Goal: Task Accomplishment & Management: Manage account settings

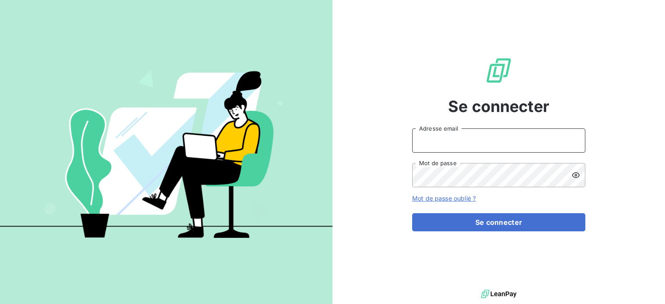
click at [433, 151] on input "Adresse email" at bounding box center [498, 140] width 173 height 24
click at [443, 149] on input "Adresse email" at bounding box center [498, 140] width 173 height 24
type input "E"
type input "[EMAIL_ADDRESS][DOMAIN_NAME]"
click at [575, 174] on icon at bounding box center [576, 175] width 8 height 6
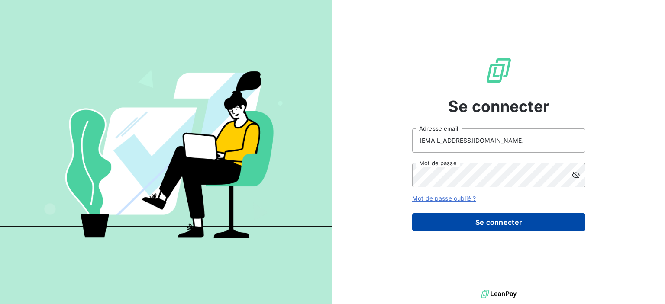
click at [464, 226] on button "Se connecter" at bounding box center [498, 222] width 173 height 18
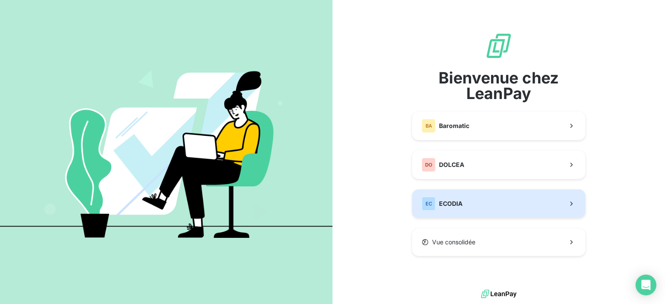
click at [446, 206] on span "ECODIA" at bounding box center [450, 203] width 23 height 9
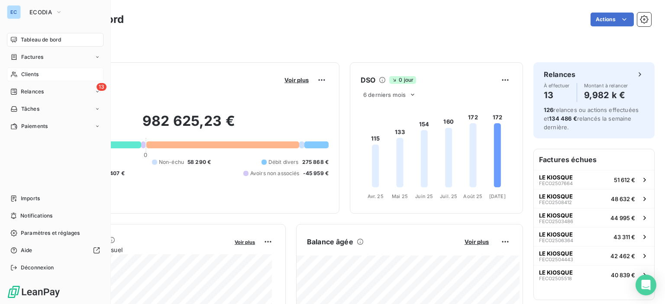
click at [29, 77] on span "Clients" at bounding box center [29, 75] width 17 height 8
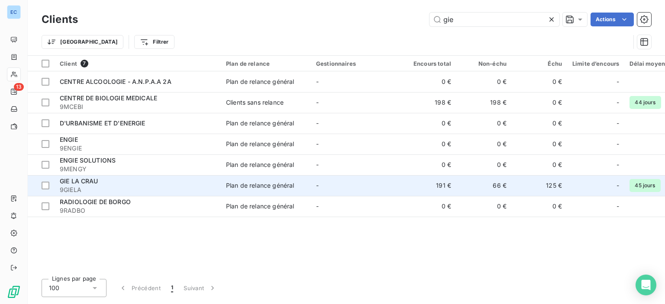
type input "gie"
click at [433, 185] on td "191 €" at bounding box center [428, 185] width 55 height 21
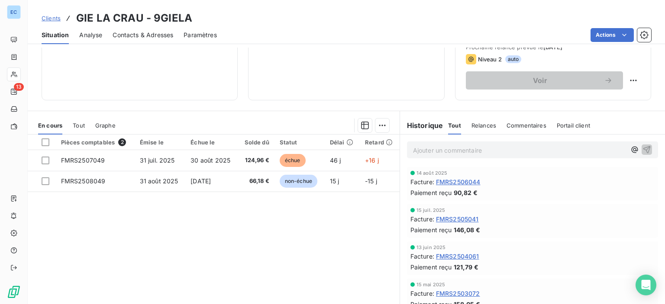
scroll to position [43, 0]
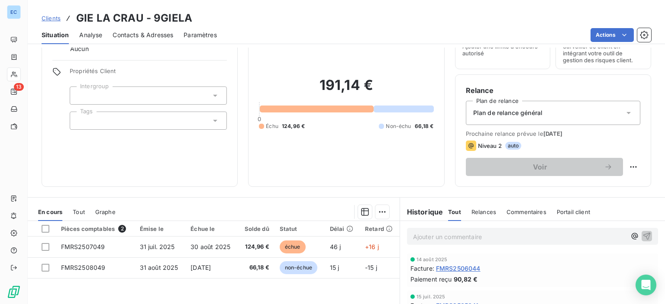
click at [122, 38] on span "Contacts & Adresses" at bounding box center [142, 35] width 61 height 9
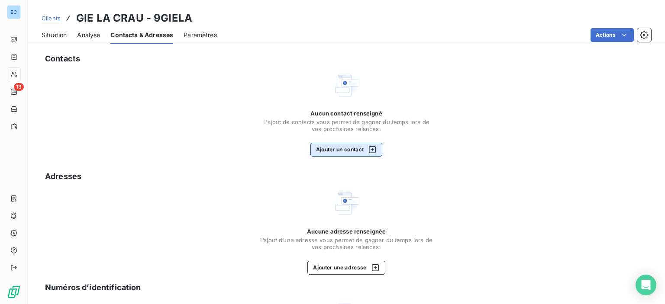
click at [354, 154] on button "Ajouter un contact" at bounding box center [346, 150] width 72 height 14
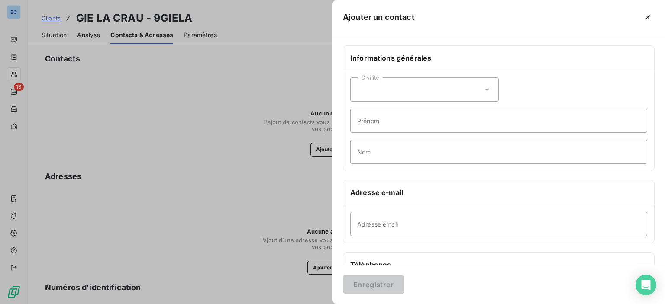
click at [395, 87] on div "Civilité" at bounding box center [424, 89] width 148 height 24
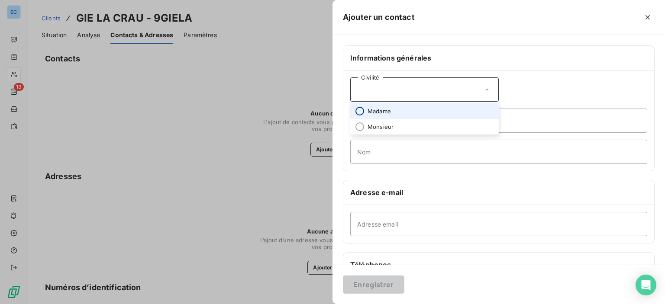
click at [362, 114] on input "radio" at bounding box center [359, 111] width 9 height 9
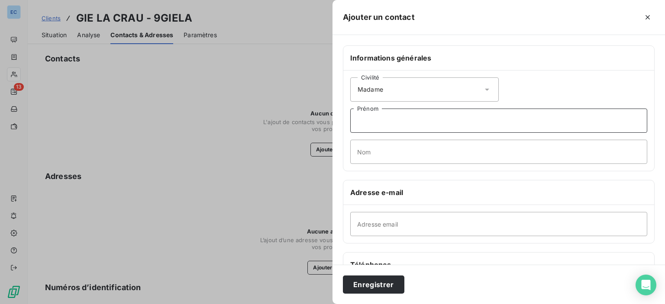
click at [358, 121] on input "Prénom" at bounding box center [498, 121] width 297 height 24
type input "gaugain"
click at [380, 159] on input "Nom" at bounding box center [498, 152] width 297 height 24
type input "b"
type input "[PERSON_NAME]"
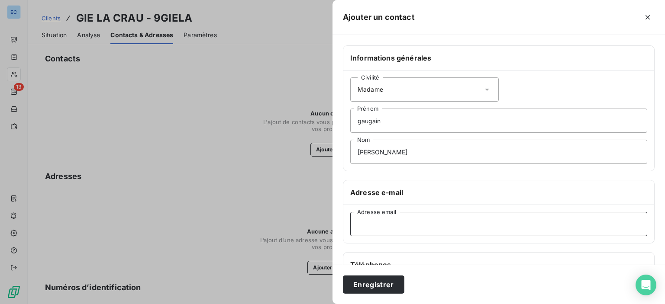
click at [382, 222] on input "Adresse email" at bounding box center [498, 224] width 297 height 24
click at [429, 226] on input "[PERSON_NAME][EMAIL_ADDRESS][DOMAIN_NAME]" at bounding box center [498, 224] width 297 height 24
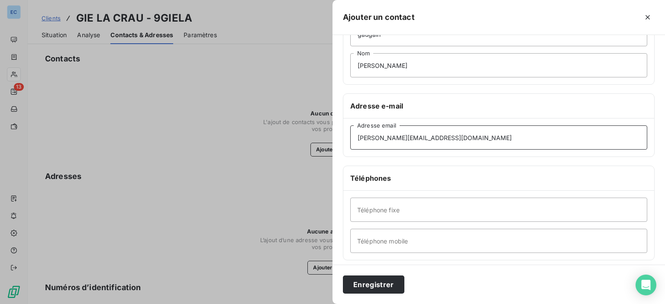
type input "[PERSON_NAME][EMAIL_ADDRESS][DOMAIN_NAME]"
click at [372, 209] on input "Téléphone fixe" at bounding box center [498, 210] width 297 height 24
click at [374, 285] on button "Enregistrer" at bounding box center [373, 285] width 61 height 18
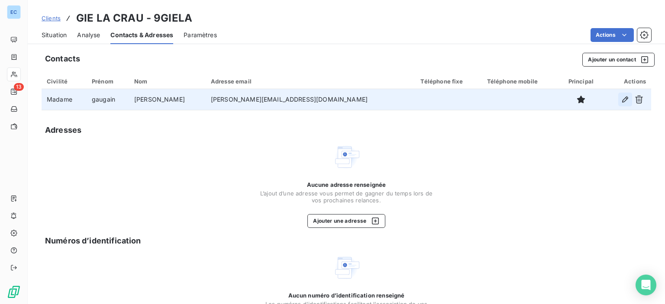
click at [620, 98] on icon "button" at bounding box center [624, 99] width 9 height 9
type input "gaugain"
type input "[PERSON_NAME]"
type input "[PERSON_NAME][EMAIL_ADDRESS][DOMAIN_NAME]"
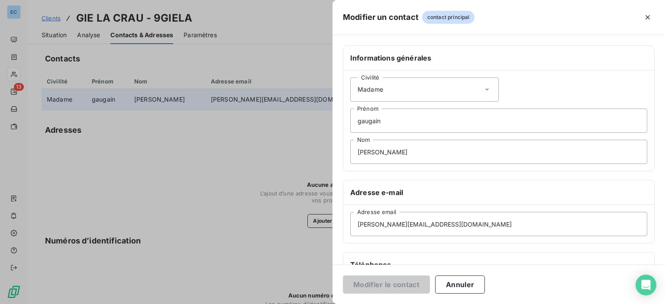
scroll to position [130, 0]
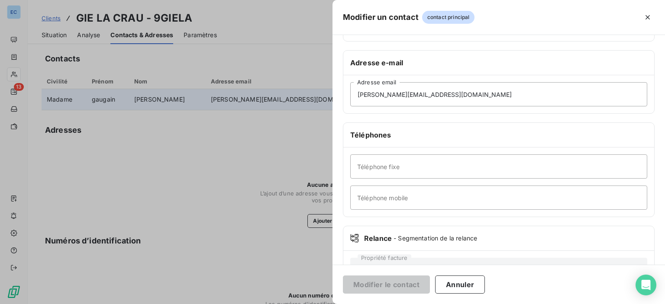
click at [385, 215] on div "Téléphone fixe Téléphone mobile" at bounding box center [498, 182] width 311 height 69
click at [376, 196] on input "Téléphone mobile" at bounding box center [498, 198] width 297 height 24
drag, startPoint x: 376, startPoint y: 196, endPoint x: 360, endPoint y: 167, distance: 32.1
click at [360, 167] on input "Téléphone fixe" at bounding box center [498, 166] width 297 height 24
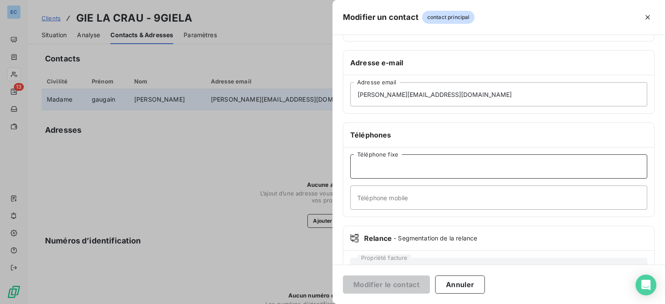
paste input ")[PHONE_NUMBER]"
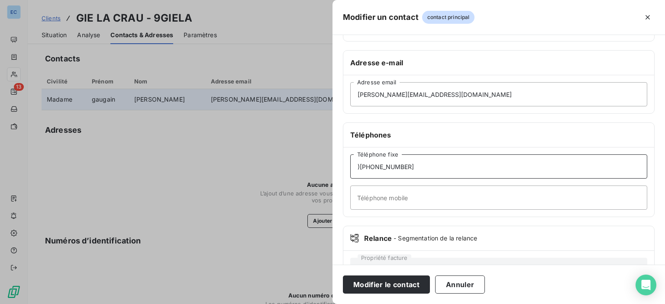
click at [360, 166] on input ")[PHONE_NUMBER]" at bounding box center [498, 166] width 297 height 24
type input "[PHONE_NUMBER]"
click at [414, 289] on button "Modifier le contact" at bounding box center [386, 285] width 87 height 18
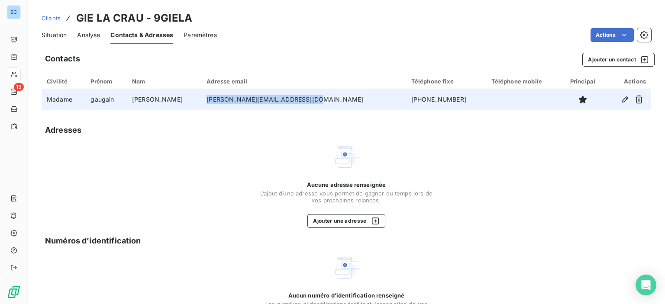
drag, startPoint x: 201, startPoint y: 100, endPoint x: 313, endPoint y: 104, distance: 112.6
click at [313, 104] on td "[PERSON_NAME][EMAIL_ADDRESS][DOMAIN_NAME]" at bounding box center [303, 99] width 204 height 21
copy td "[PERSON_NAME][EMAIL_ADDRESS][DOMAIN_NAME]"
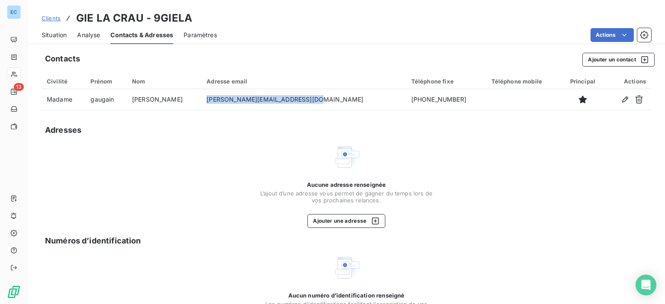
click at [43, 38] on span "Situation" at bounding box center [54, 35] width 25 height 9
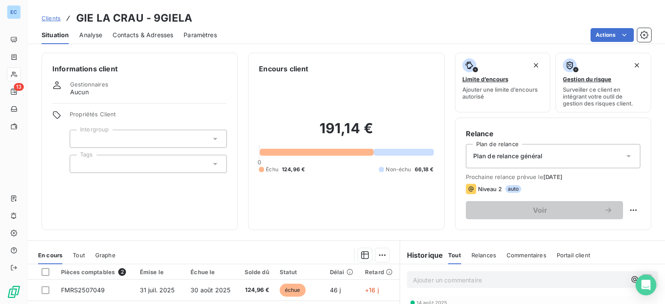
click at [515, 257] on span "Commentaires" at bounding box center [526, 255] width 40 height 7
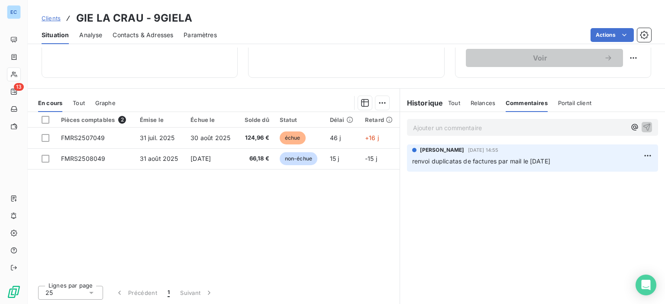
click at [407, 133] on div "Ajouter un commentaire ﻿" at bounding box center [532, 127] width 251 height 17
click at [413, 126] on p "Ajouter un commentaire ﻿" at bounding box center [519, 127] width 213 height 11
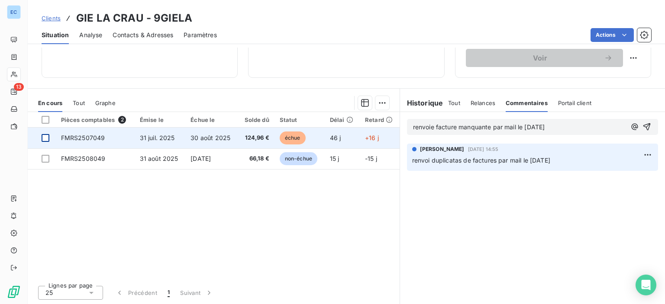
click at [45, 138] on div at bounding box center [46, 138] width 8 height 8
click at [79, 137] on span "FMRS2507049" at bounding box center [83, 137] width 44 height 7
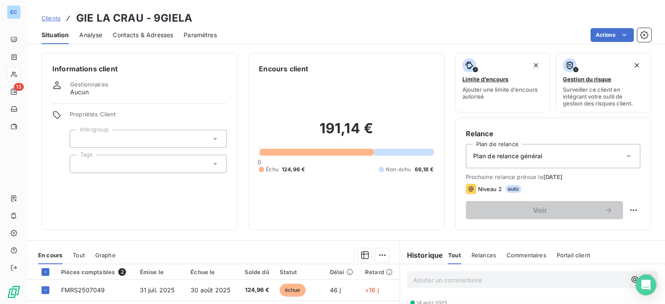
scroll to position [130, 0]
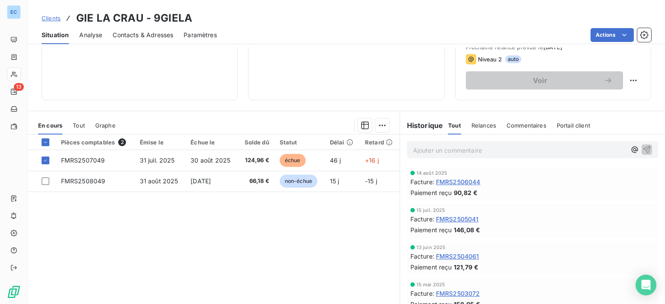
click at [518, 126] on span "Commentaires" at bounding box center [526, 125] width 40 height 7
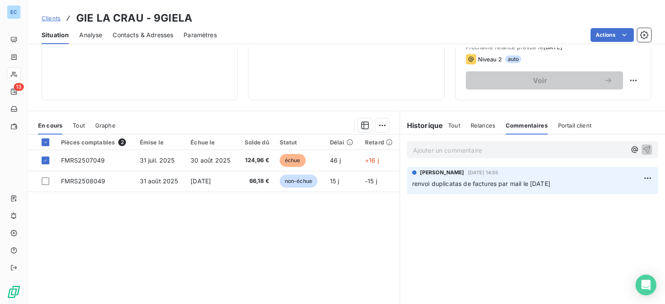
click at [425, 154] on p "Ajouter un commentaire ﻿" at bounding box center [519, 150] width 213 height 11
click at [642, 149] on icon "button" at bounding box center [646, 149] width 9 height 9
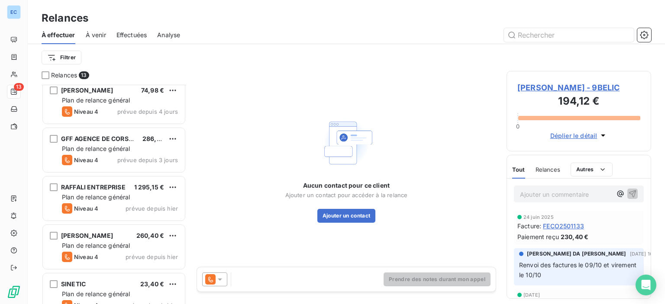
scroll to position [389, 0]
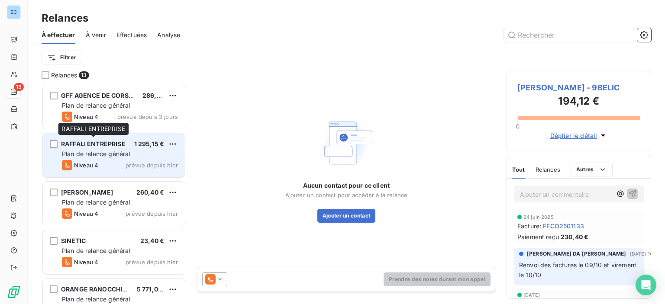
click at [97, 142] on span "RAFFALI ENTREPRISE" at bounding box center [93, 143] width 64 height 7
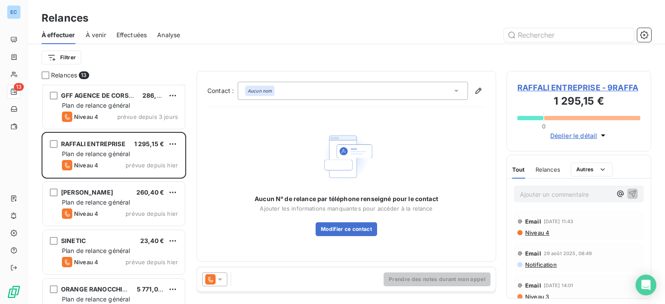
click at [580, 90] on span "RAFFALI ENTREPRISE - 9RAFFA" at bounding box center [578, 88] width 123 height 12
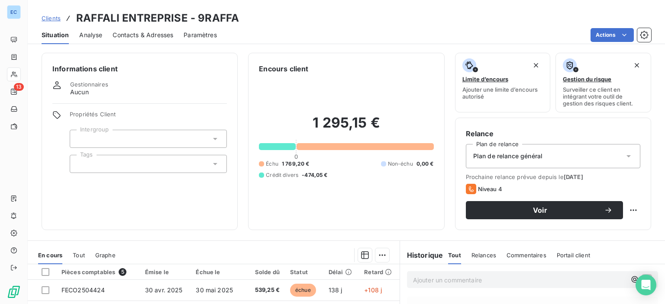
scroll to position [87, 0]
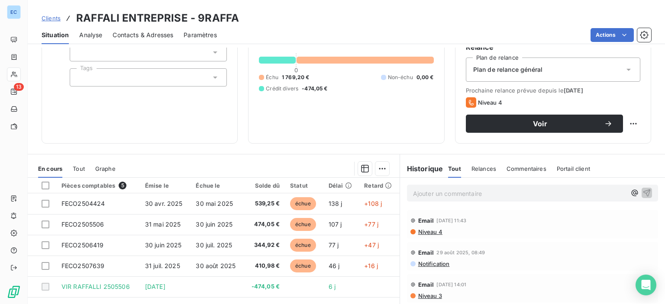
click at [143, 32] on span "Contacts & Adresses" at bounding box center [142, 35] width 61 height 9
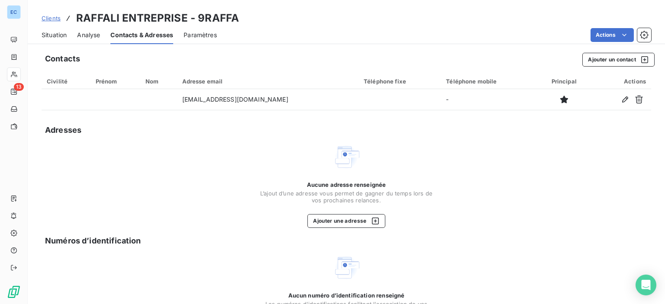
click at [140, 34] on span "Contacts & Adresses" at bounding box center [141, 35] width 63 height 9
click at [142, 37] on span "Contacts & Adresses" at bounding box center [141, 35] width 63 height 9
click at [126, 37] on span "Contacts & Adresses" at bounding box center [141, 35] width 63 height 9
click at [56, 39] on span "Situation" at bounding box center [54, 35] width 25 height 9
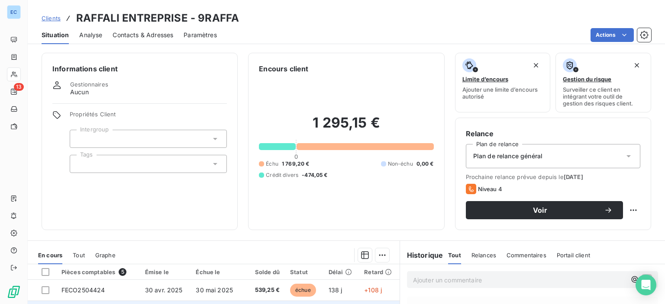
scroll to position [152, 0]
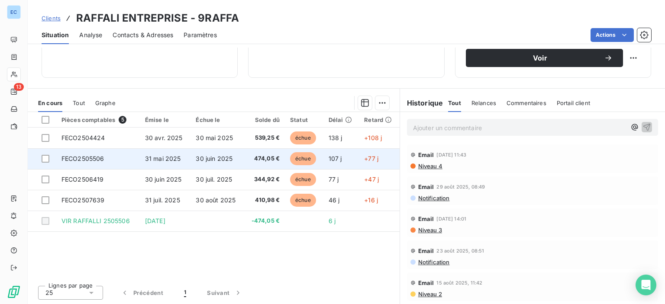
click at [87, 157] on span "FECO2505506" at bounding box center [82, 158] width 43 height 7
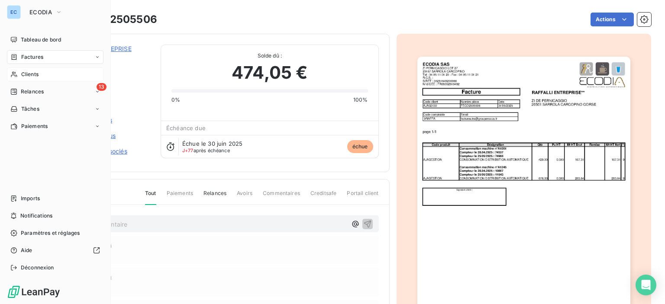
click at [32, 74] on span "Clients" at bounding box center [29, 75] width 17 height 8
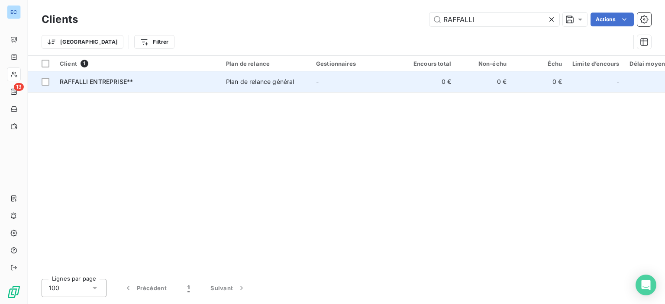
type input "RAFFALLI"
click at [237, 80] on div "Plan de relance général" at bounding box center [260, 81] width 68 height 9
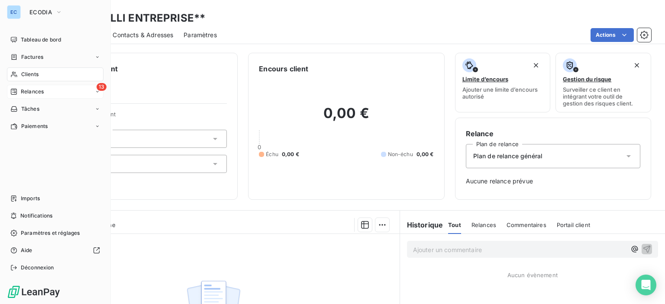
click at [35, 91] on span "Relances" at bounding box center [32, 92] width 23 height 8
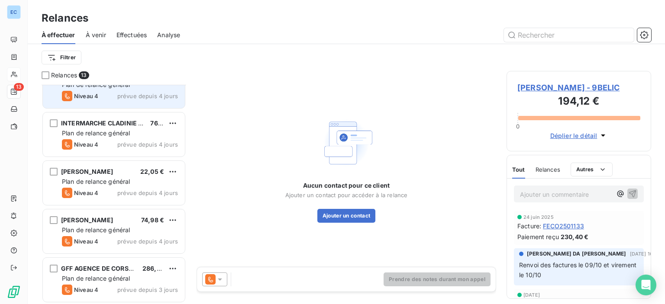
scroll to position [389, 0]
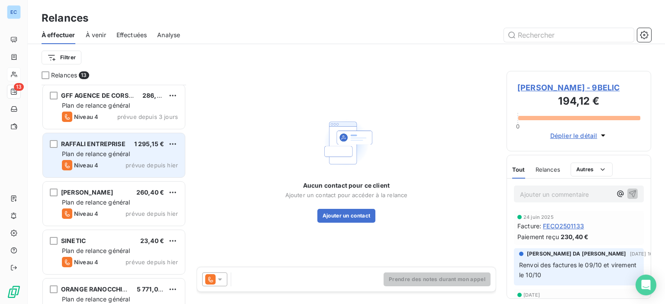
click at [106, 155] on span "Plan de relance général" at bounding box center [96, 153] width 68 height 7
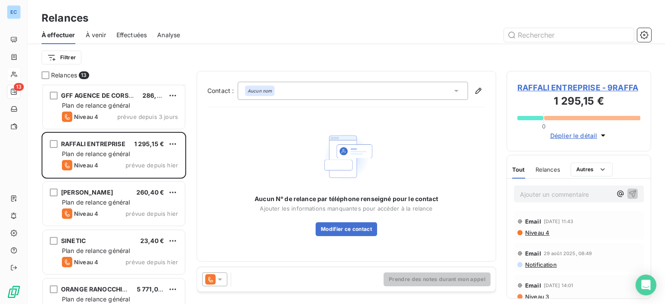
click at [561, 82] on span "RAFFALI ENTREPRISE - 9RAFFA" at bounding box center [578, 88] width 123 height 12
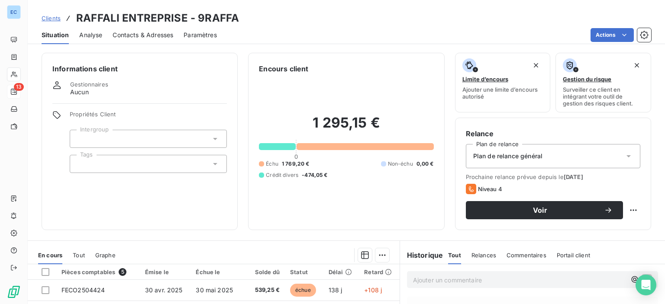
scroll to position [130, 0]
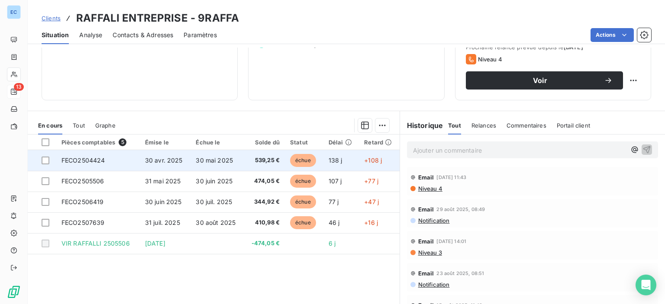
click at [85, 161] on span "FECO2504424" at bounding box center [83, 160] width 44 height 7
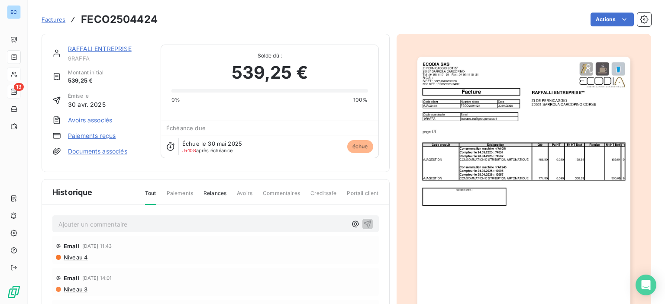
click at [98, 48] on link "RAFFALI ENTREPRISE" at bounding box center [100, 48] width 64 height 7
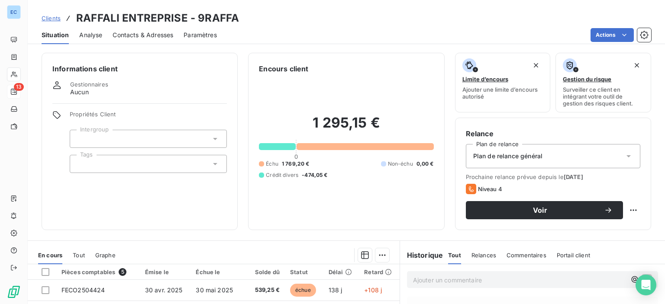
click at [142, 39] on span "Contacts & Adresses" at bounding box center [142, 35] width 61 height 9
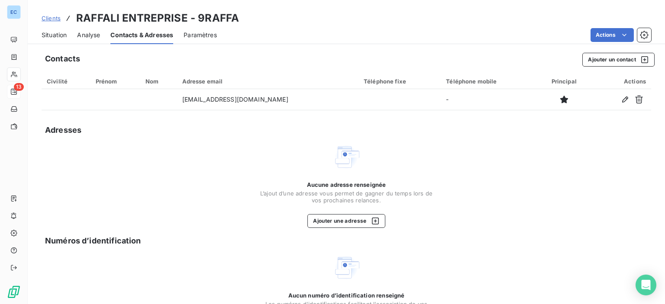
click at [50, 34] on span "Situation" at bounding box center [54, 35] width 25 height 9
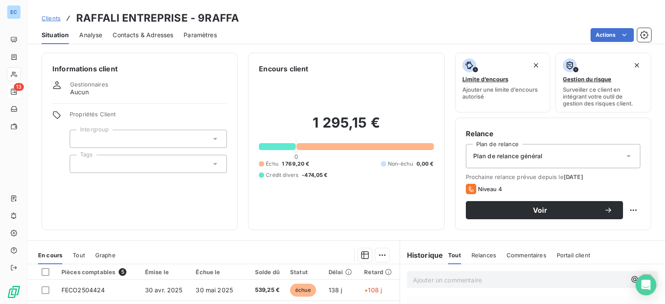
scroll to position [152, 0]
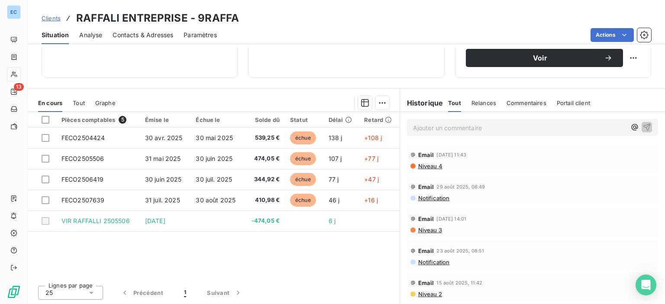
click at [132, 35] on span "Contacts & Adresses" at bounding box center [142, 35] width 61 height 9
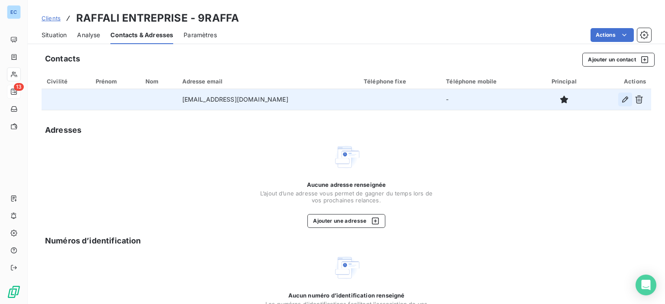
click at [620, 101] on icon "button" at bounding box center [624, 99] width 9 height 9
type input "factures.trs@grouperocca.fr"
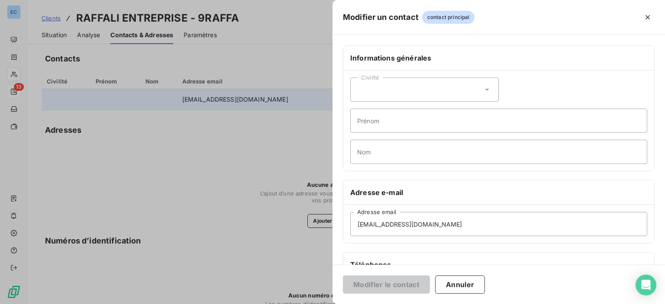
scroll to position [130, 0]
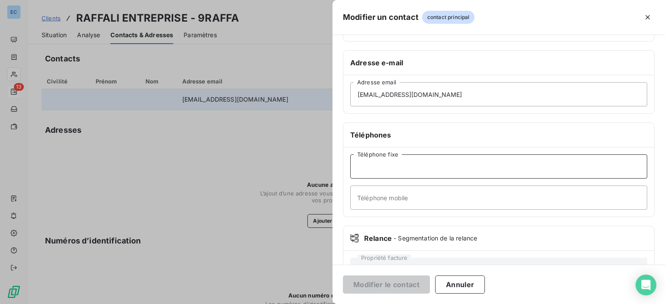
click at [361, 166] on input "Téléphone fixe" at bounding box center [498, 166] width 297 height 24
type input "1"
click at [368, 289] on button "Modifier le contact" at bounding box center [386, 285] width 87 height 18
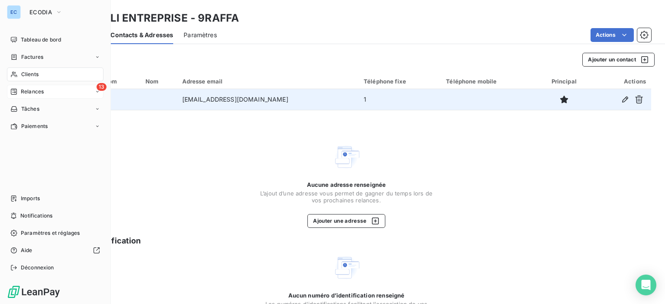
click at [100, 87] on span "13" at bounding box center [101, 87] width 10 height 8
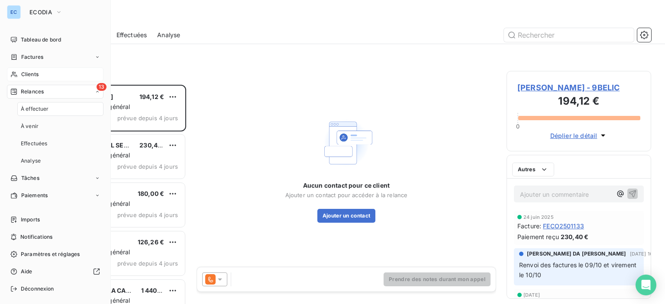
scroll to position [213, 138]
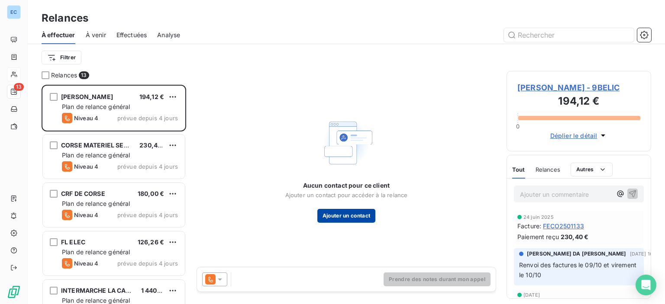
click at [355, 219] on button "Ajouter un contact" at bounding box center [346, 216] width 58 height 14
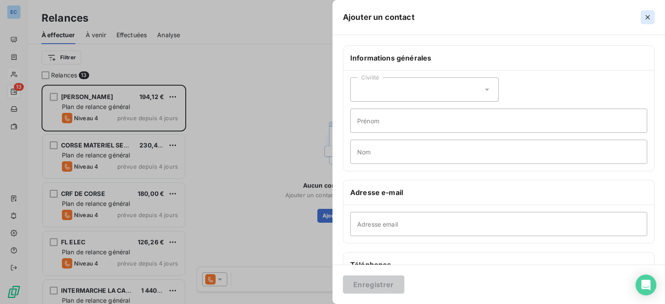
click at [646, 16] on icon "button" at bounding box center [647, 17] width 4 height 4
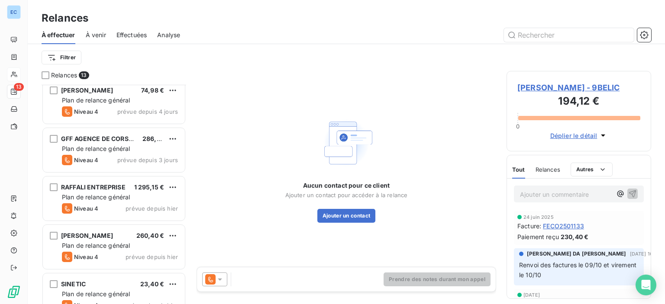
scroll to position [411, 0]
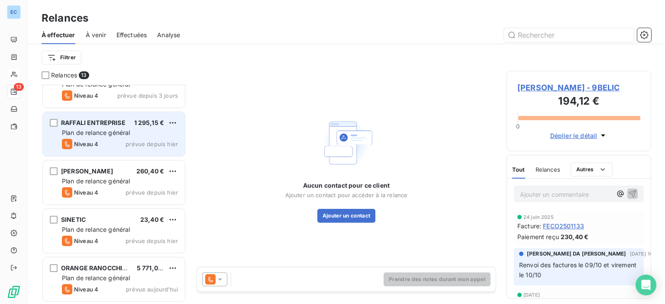
click at [90, 141] on span "Niveau 4" at bounding box center [86, 144] width 24 height 7
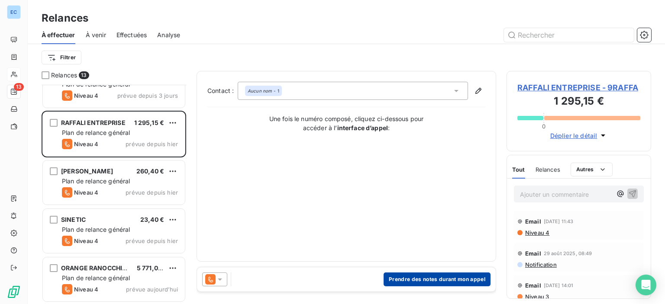
click at [423, 280] on button "Prendre des notes durant mon appel" at bounding box center [436, 280] width 107 height 14
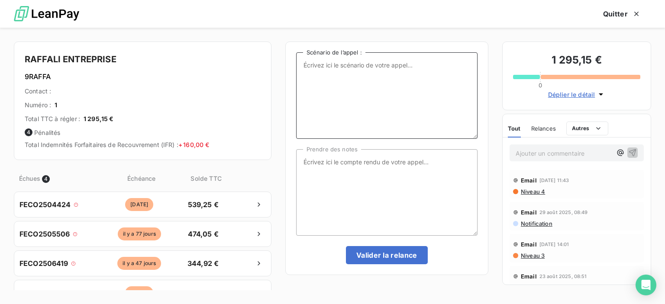
click at [329, 81] on textarea "Scénario de l’appel :" at bounding box center [386, 95] width 181 height 87
type textarea "Reliquat factures en attente de paiement"
click at [326, 166] on textarea "Prendre des notes" at bounding box center [386, 192] width 181 height 87
click at [436, 161] on textarea "Pas de contact ni de numéro de tél- renvoi des factures" at bounding box center [386, 192] width 181 height 87
click at [327, 168] on textarea "Pas de contact ni de numéro de tél- renvoi de toutes les factures" at bounding box center [386, 192] width 181 height 87
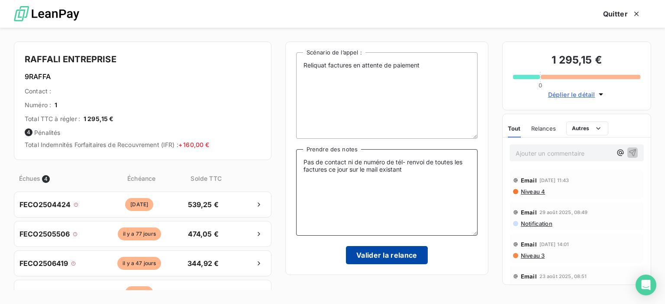
type textarea "Pas de contact ni de numéro de tél- renvoi de toutes les factures ce jour sur l…"
click at [367, 254] on button "Valider la relance" at bounding box center [387, 255] width 82 height 18
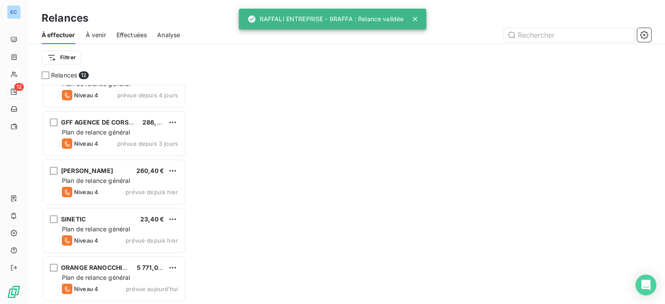
scroll to position [362, 0]
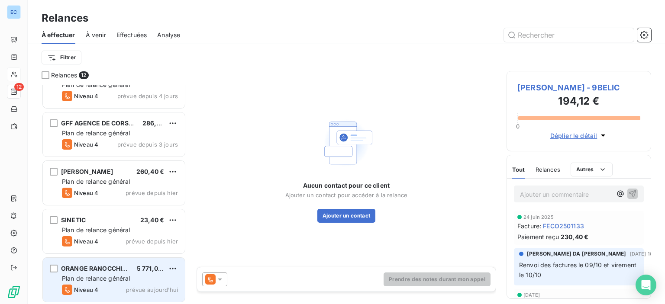
click at [99, 278] on span "Plan de relance général" at bounding box center [96, 278] width 68 height 7
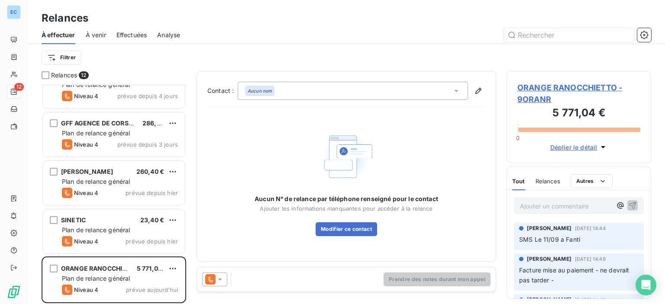
click at [538, 90] on span "ORANGE RANOCCHIETTO - 9ORANR" at bounding box center [578, 93] width 123 height 23
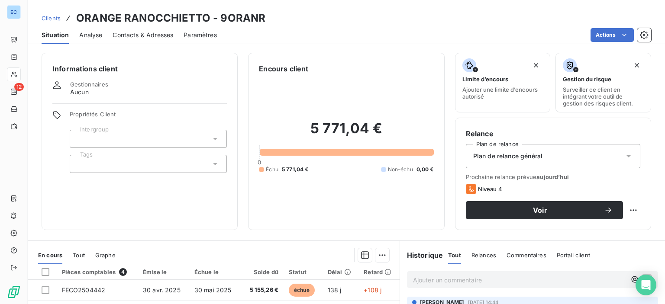
scroll to position [152, 0]
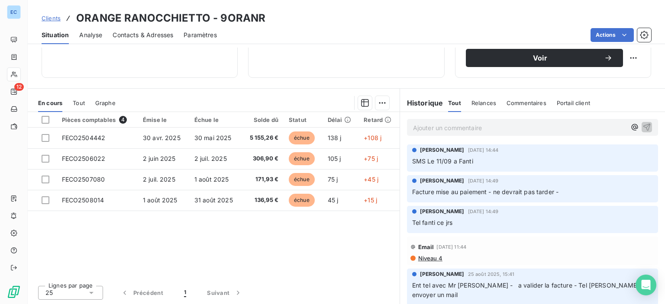
click at [124, 35] on span "Contacts & Adresses" at bounding box center [142, 35] width 61 height 9
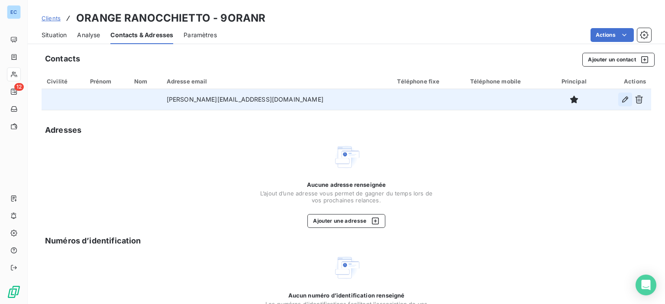
click at [620, 100] on icon "button" at bounding box center [624, 99] width 9 height 9
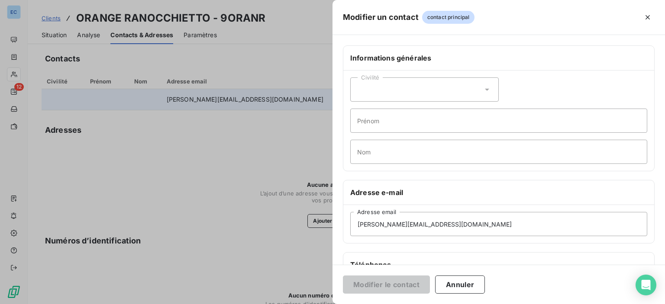
scroll to position [163, 0]
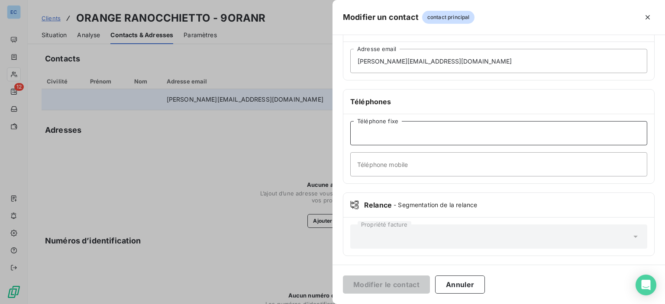
click at [368, 139] on input "Téléphone fixe" at bounding box center [498, 133] width 297 height 24
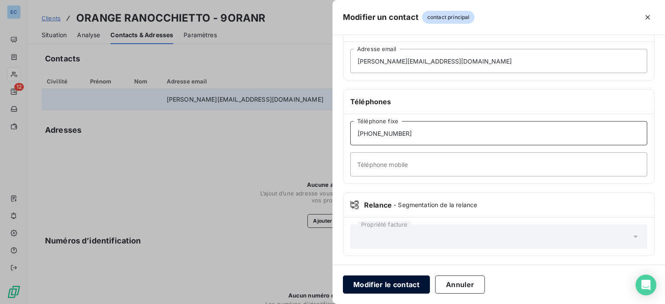
type input "04.95.51.80.09"
click at [389, 282] on button "Modifier le contact" at bounding box center [386, 285] width 87 height 18
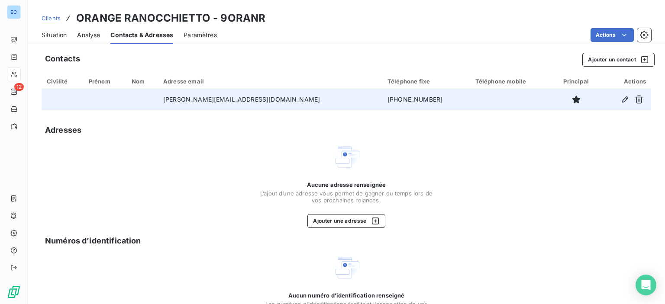
click at [57, 34] on span "Situation" at bounding box center [54, 35] width 25 height 9
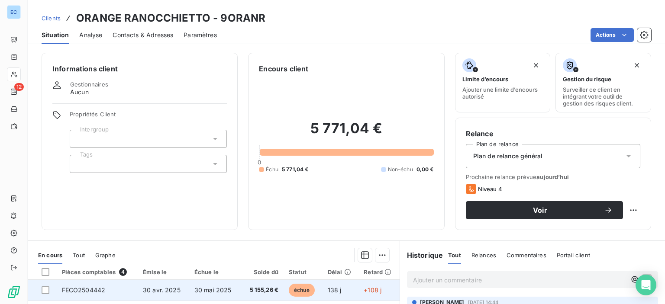
click at [102, 289] on span "FECO2504442" at bounding box center [84, 289] width 44 height 7
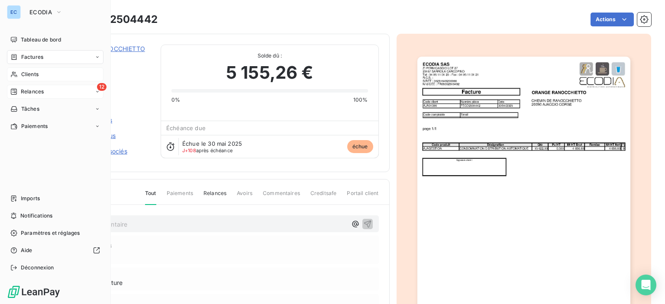
click at [47, 91] on div "12 Relances" at bounding box center [55, 92] width 96 height 14
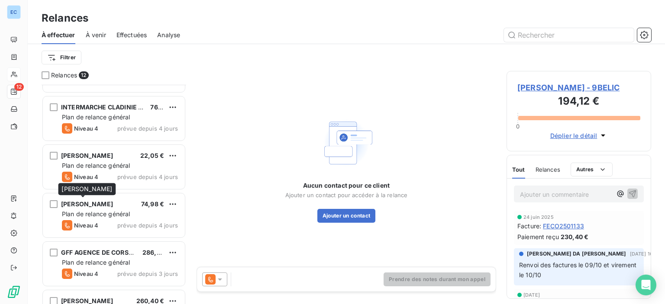
scroll to position [362, 0]
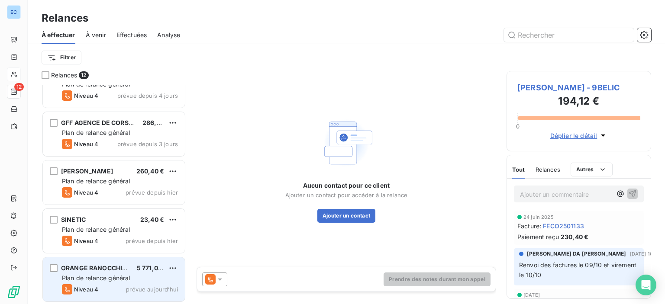
click at [90, 268] on span "ORANGE RANOCCHIETTO" at bounding box center [100, 267] width 78 height 7
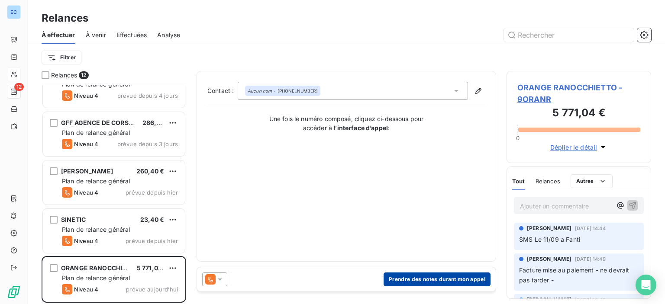
click at [421, 283] on button "Prendre des notes durant mon appel" at bounding box center [436, 280] width 107 height 14
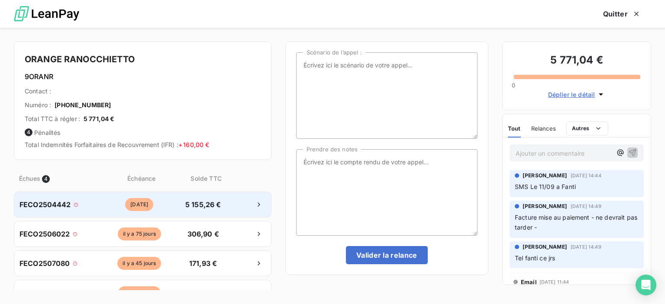
click at [43, 202] on span "FECO2504442" at bounding box center [44, 204] width 51 height 10
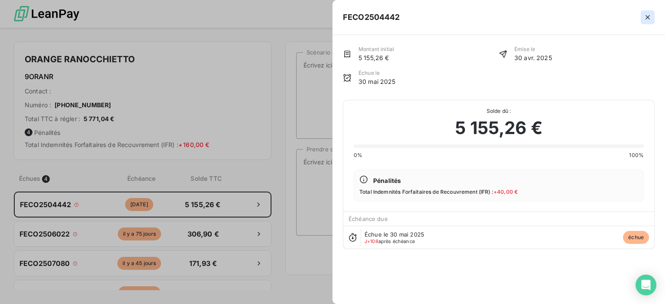
click at [651, 20] on icon "button" at bounding box center [647, 17] width 9 height 9
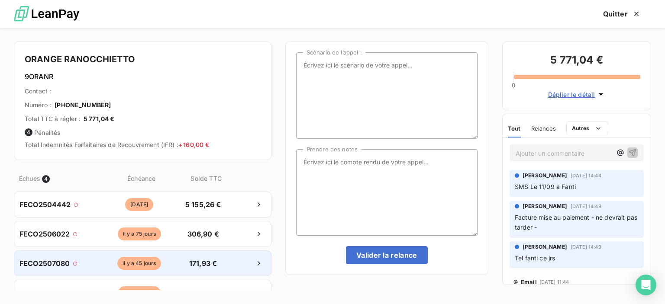
scroll to position [15, 0]
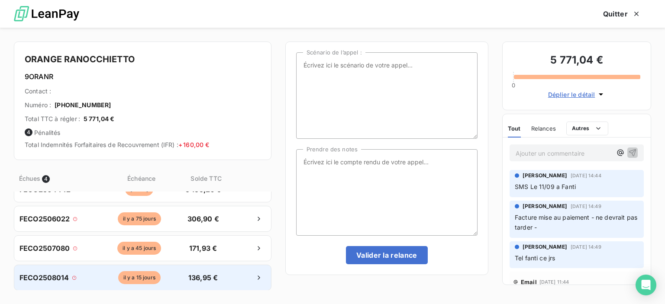
click at [55, 281] on span "FECO2508014" at bounding box center [44, 278] width 50 height 10
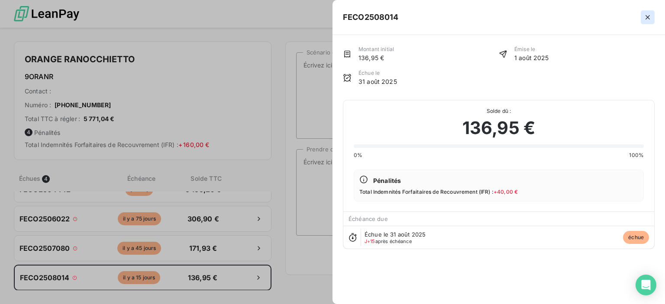
click at [645, 15] on icon "button" at bounding box center [647, 17] width 4 height 4
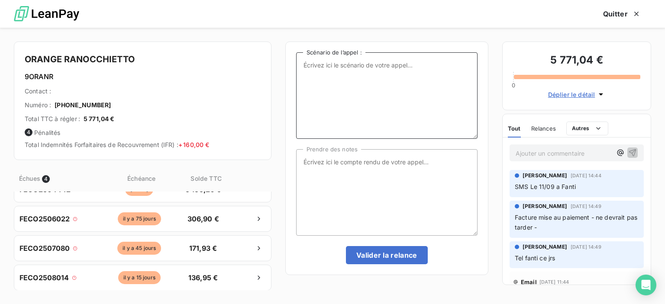
click at [304, 70] on textarea "Scénario de l’appel :" at bounding box center [386, 95] width 181 height 87
click at [316, 67] on textarea "rela,nce factures impayées de mai 2025 à aout 2025" at bounding box center [386, 95] width 181 height 87
type textarea "relance factures impayées de mai 2025 à aout 2025"
click at [433, 166] on textarea "Prendre des notes" at bounding box center [386, 192] width 181 height 87
click at [393, 163] on textarea "pas de contact téléphonique ? sur easy web" at bounding box center [386, 192] width 181 height 87
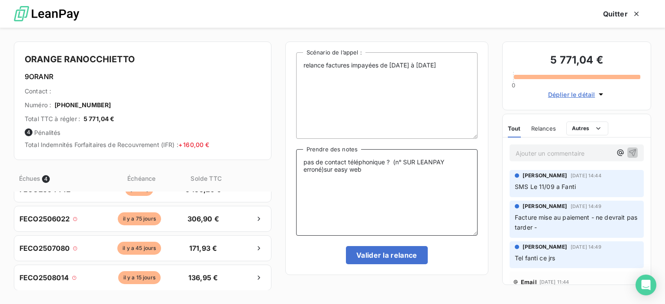
click at [377, 170] on textarea "pas de contact téléphonique ? (n° SUR LEANPAY erroné)sur easy web" at bounding box center [386, 192] width 181 height 87
click at [415, 163] on textarea "pas de contact téléphonique ? (n° SUR LEANPAY erroné)sur easy w" at bounding box center [386, 192] width 181 height 87
click at [367, 169] on textarea "pas de contact téléphonique ? (n° sur LEANPAY erroné)sur easy w" at bounding box center [386, 192] width 181 height 87
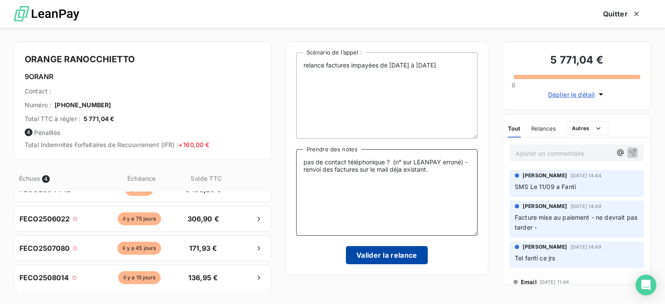
type textarea "pas de contact téléphonique ? (n° sur LEANPAY erroné) - renvoi des factures sur…"
click at [406, 255] on button "Valider la relance" at bounding box center [387, 255] width 82 height 18
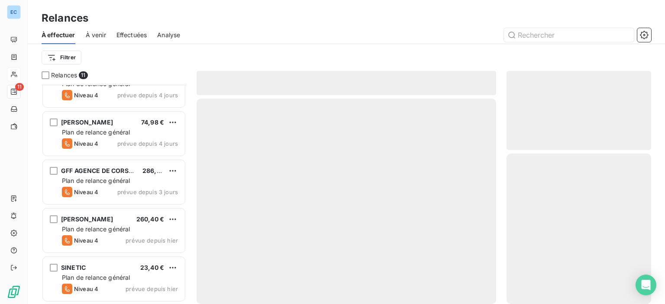
scroll to position [313, 0]
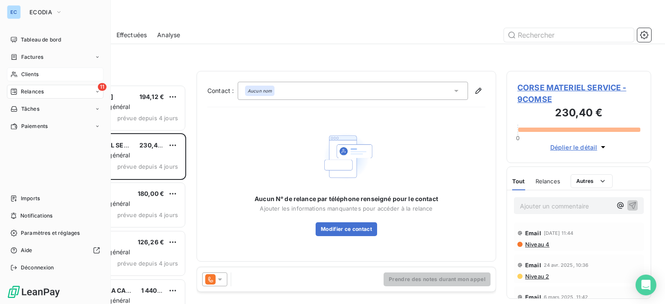
click at [29, 74] on span "Clients" at bounding box center [29, 75] width 17 height 8
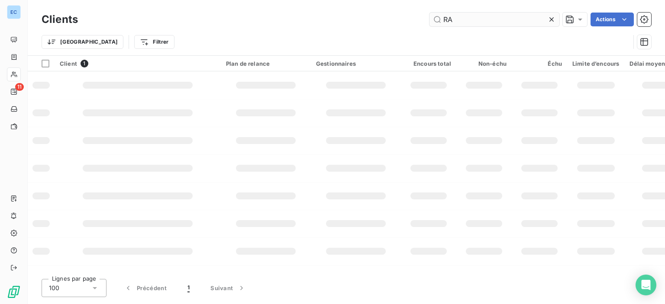
type input "R"
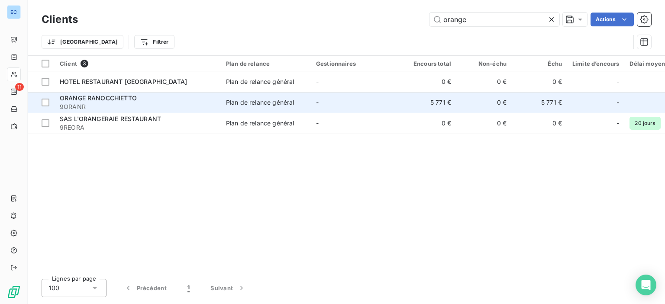
type input "orange"
click at [446, 107] on td "5 771 €" at bounding box center [428, 102] width 55 height 21
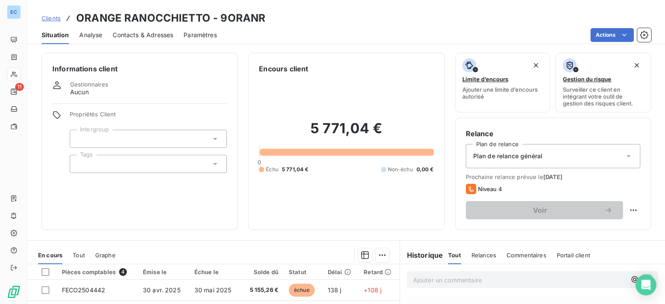
click at [145, 37] on span "Contacts & Adresses" at bounding box center [142, 35] width 61 height 9
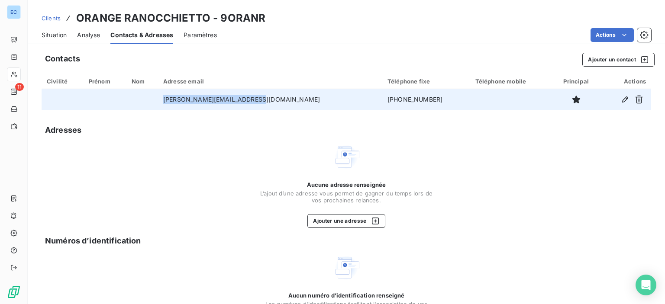
drag, startPoint x: 180, startPoint y: 98, endPoint x: 278, endPoint y: 103, distance: 98.3
click at [278, 103] on td "frederic.bontant@orange.com" at bounding box center [270, 99] width 224 height 21
copy td "frederic.bontant@orange.com"
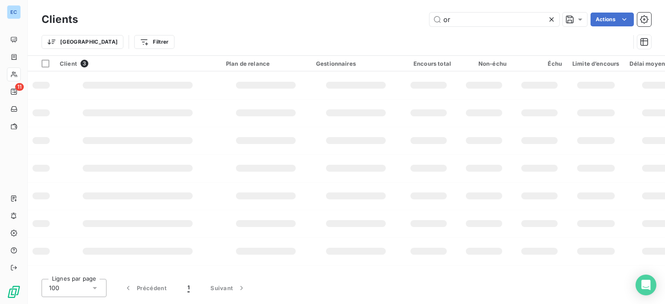
type input "o"
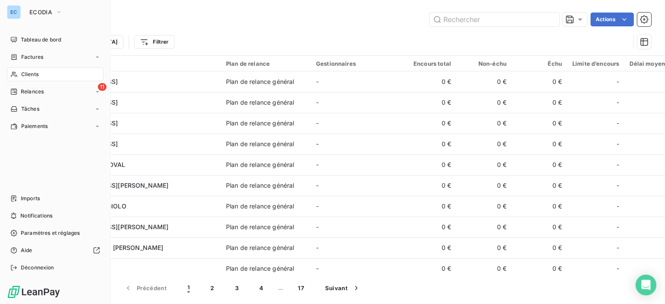
click at [19, 88] on div "Relances" at bounding box center [26, 92] width 33 height 8
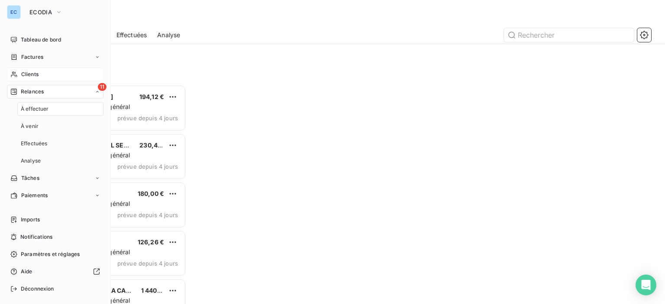
scroll to position [213, 138]
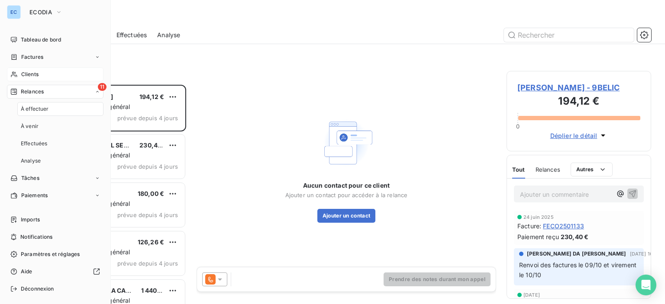
click at [98, 87] on span "11" at bounding box center [102, 87] width 9 height 8
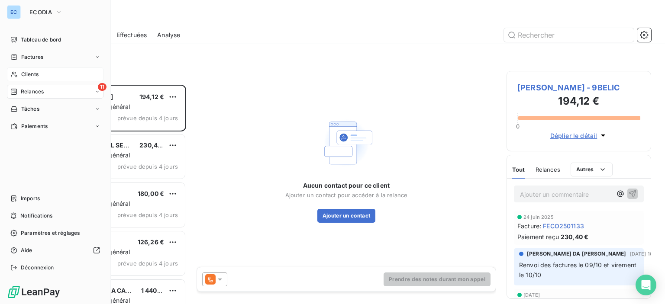
click at [47, 90] on div "11 Relances" at bounding box center [55, 92] width 96 height 14
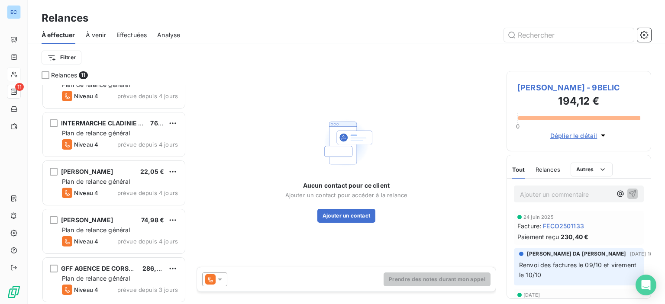
scroll to position [130, 0]
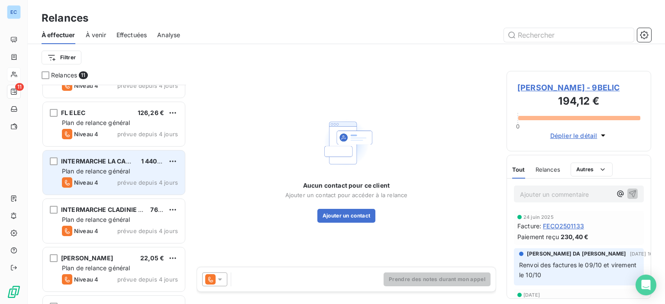
click at [104, 160] on span "INTERMARCHE LA CARTONNERIE" at bounding box center [111, 160] width 101 height 7
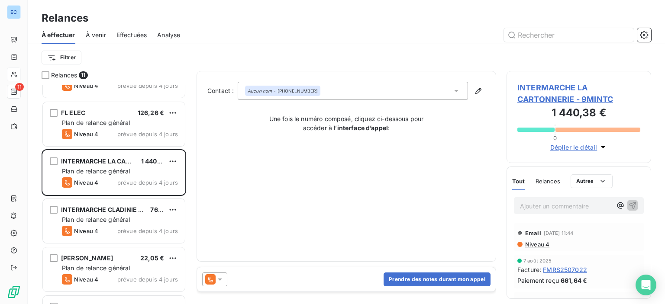
click at [557, 100] on span "INTERMARCHE LA CARTONNERIE - 9MINTC" at bounding box center [578, 93] width 123 height 23
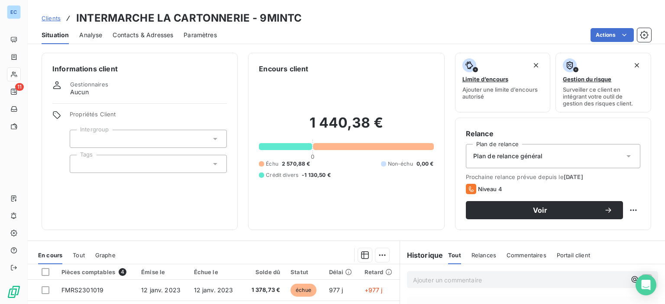
scroll to position [130, 0]
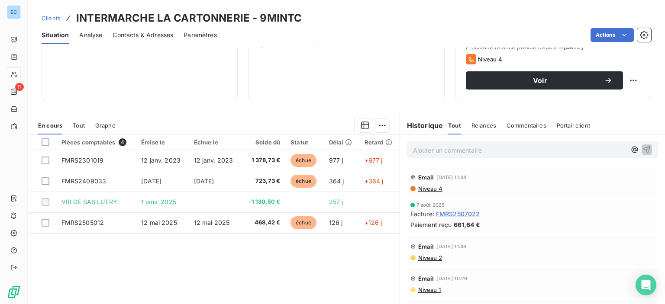
click at [124, 35] on span "Contacts & Adresses" at bounding box center [142, 35] width 61 height 9
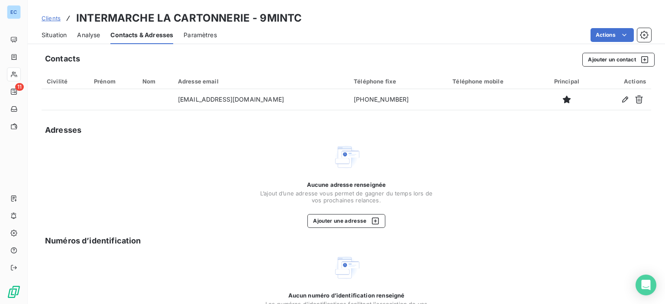
click at [65, 37] on span "Situation" at bounding box center [54, 35] width 25 height 9
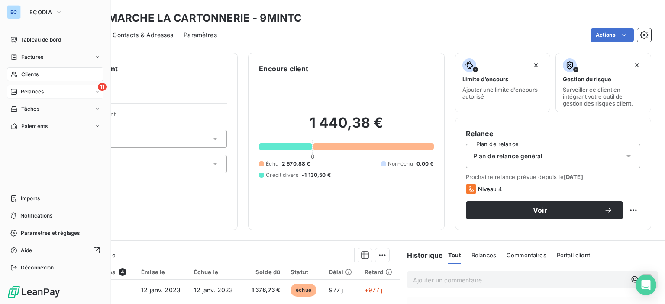
click at [101, 89] on span "11" at bounding box center [102, 87] width 9 height 8
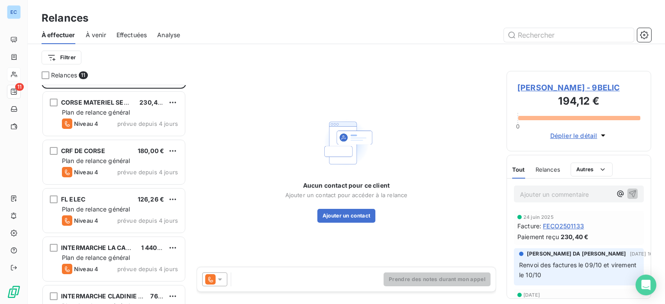
scroll to position [87, 0]
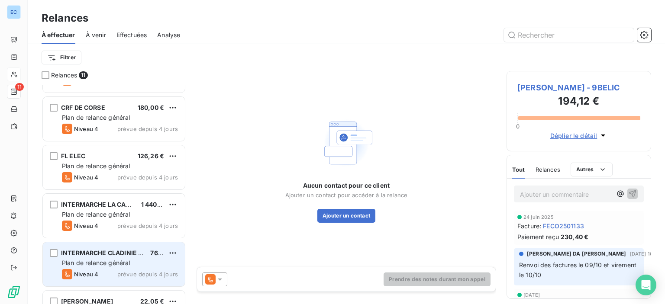
click at [100, 257] on div "INTERMARCHE CLADINIE ST LOUIS 76,80 € Plan de relance général Niveau 4 prévue d…" at bounding box center [114, 264] width 142 height 44
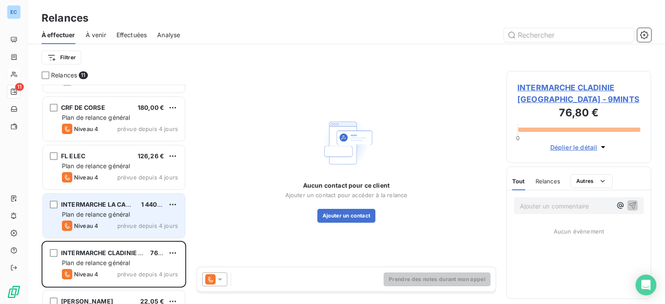
click at [93, 222] on span "Niveau 4" at bounding box center [86, 225] width 24 height 7
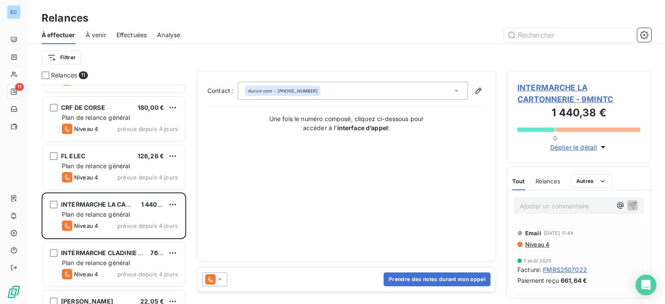
click at [543, 96] on span "INTERMARCHE LA CARTONNERIE - 9MINTC" at bounding box center [578, 93] width 123 height 23
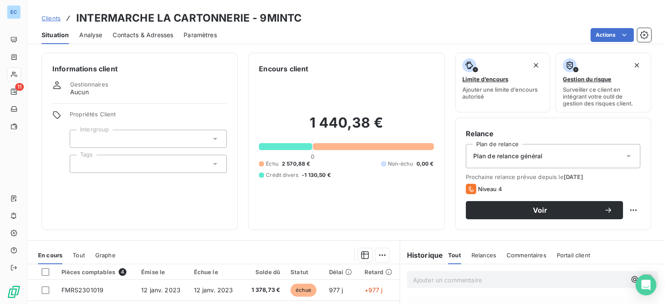
click at [142, 39] on span "Contacts & Adresses" at bounding box center [142, 35] width 61 height 9
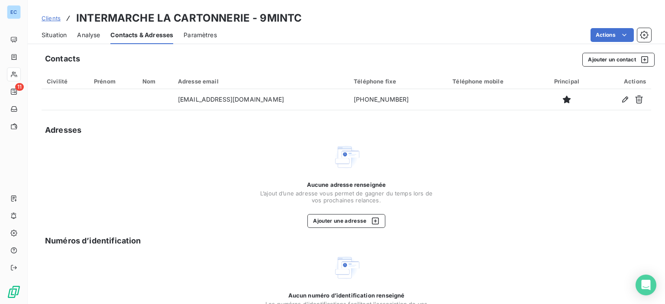
click at [145, 31] on span "Contacts & Adresses" at bounding box center [141, 35] width 63 height 9
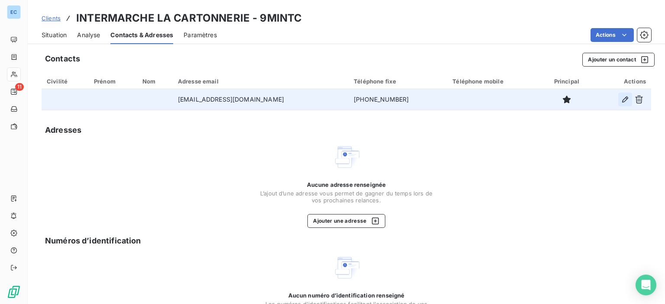
click at [620, 101] on icon "button" at bounding box center [624, 99] width 9 height 9
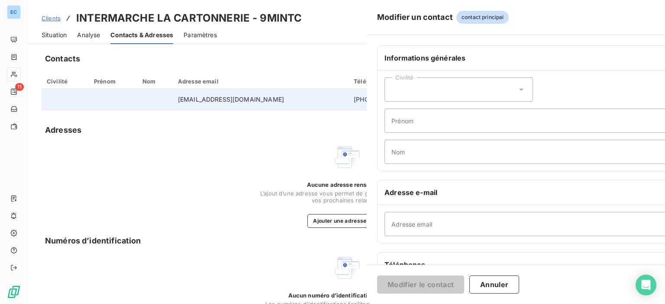
type input "pdv07526@mousquetaires.com"
type input "04.91.88.93.90"
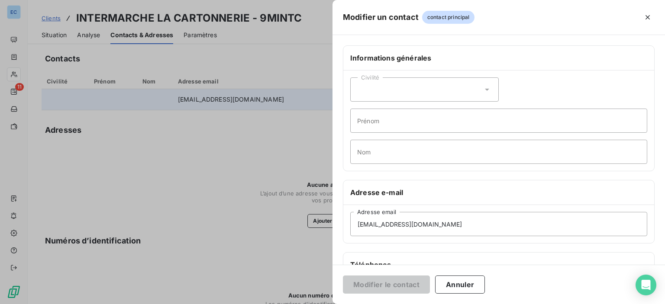
click at [367, 90] on div "Civilité" at bounding box center [424, 89] width 148 height 24
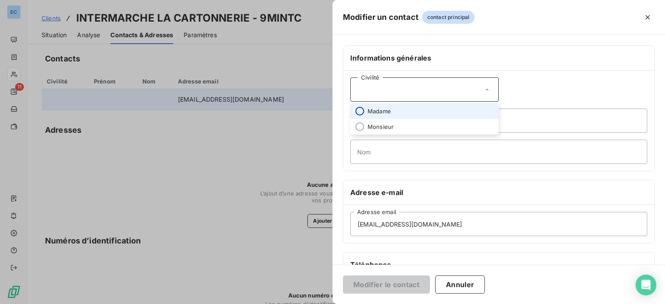
click at [359, 109] on input "radio" at bounding box center [359, 111] width 9 height 9
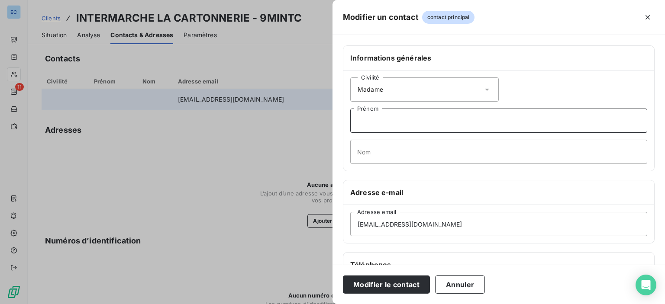
click at [371, 125] on input "Prénom" at bounding box center [498, 121] width 297 height 24
type input "marielle"
click at [343, 276] on button "Modifier le contact" at bounding box center [386, 285] width 87 height 18
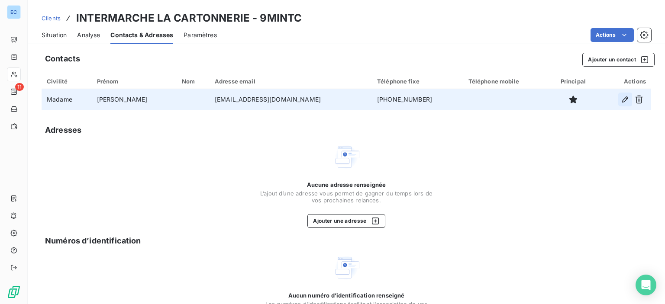
click at [620, 97] on icon "button" at bounding box center [624, 99] width 9 height 9
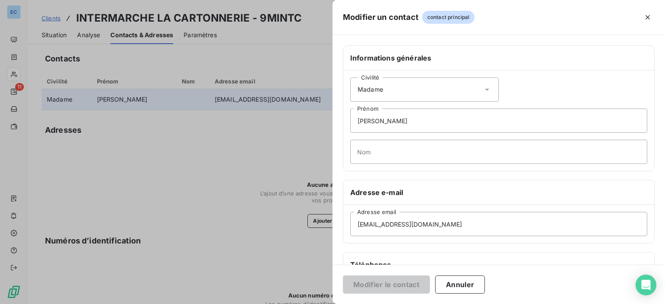
scroll to position [130, 0]
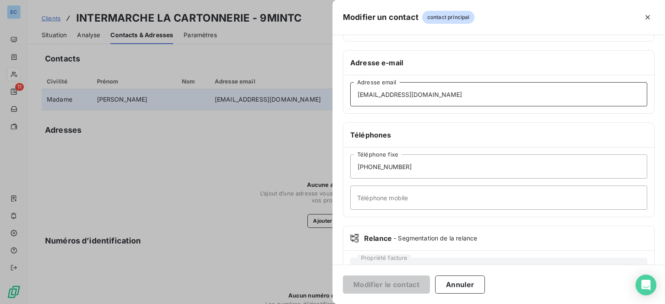
drag, startPoint x: 442, startPoint y: 100, endPoint x: 341, endPoint y: 102, distance: 100.4
click at [341, 102] on div "Informations générales Civilité Madame marielle Prénom Nom Adresse e-mail pdv07…" at bounding box center [498, 108] width 332 height 384
type input "comptalutry@gmail.com"
click at [343, 276] on button "Modifier le contact" at bounding box center [386, 285] width 87 height 18
